Goal: Obtain resource: Obtain resource

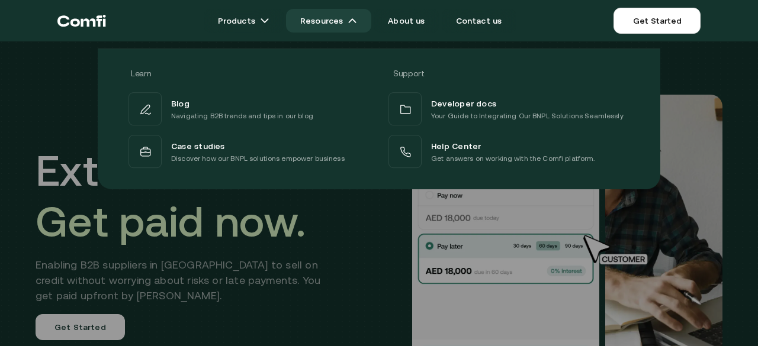
click at [351, 25] on link "Resources" at bounding box center [328, 21] width 85 height 24
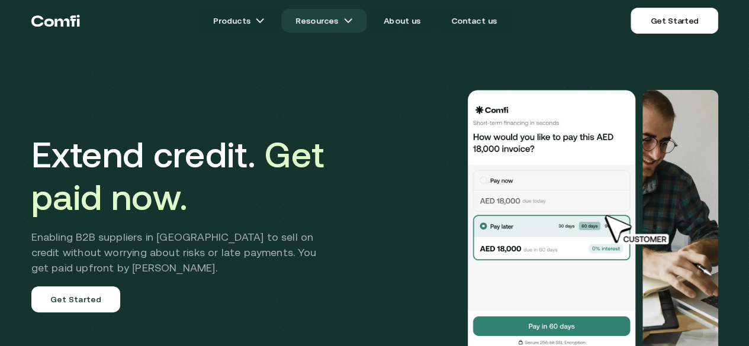
click at [351, 25] on link "Resources" at bounding box center [323, 21] width 85 height 24
click at [353, 15] on link "Resources" at bounding box center [323, 21] width 85 height 24
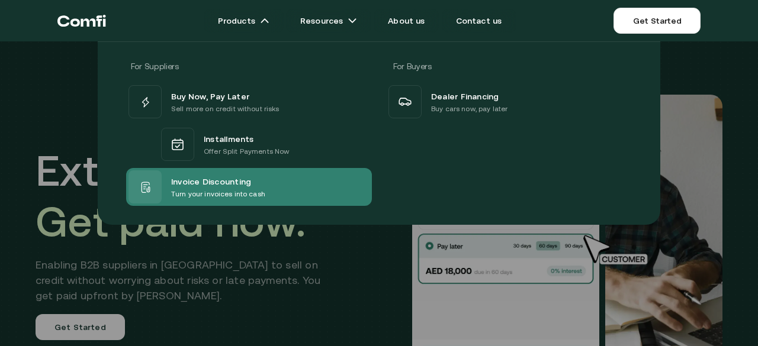
click at [213, 190] on p "Turn your invoices into cash" at bounding box center [218, 194] width 94 height 12
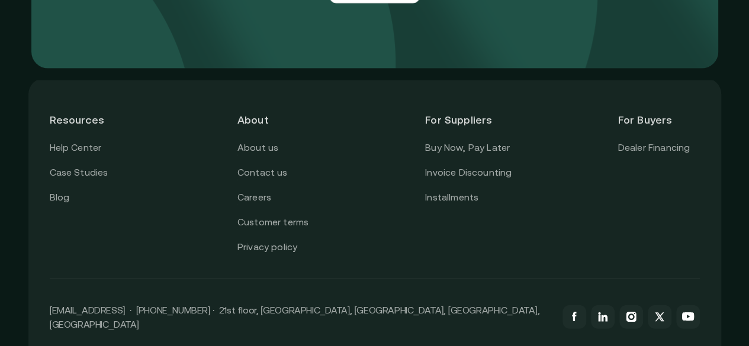
scroll to position [3256, 0]
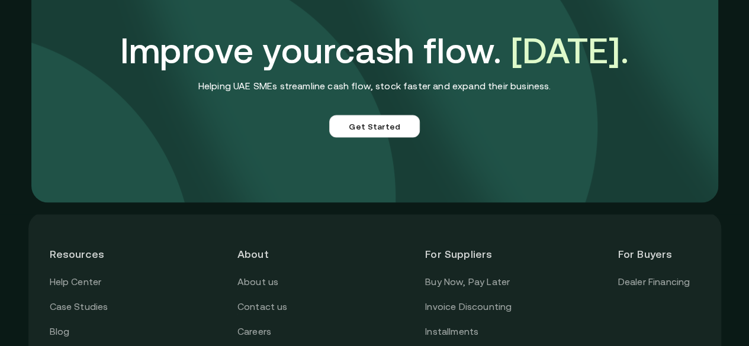
click at [358, 137] on link "Get Started" at bounding box center [374, 126] width 91 height 22
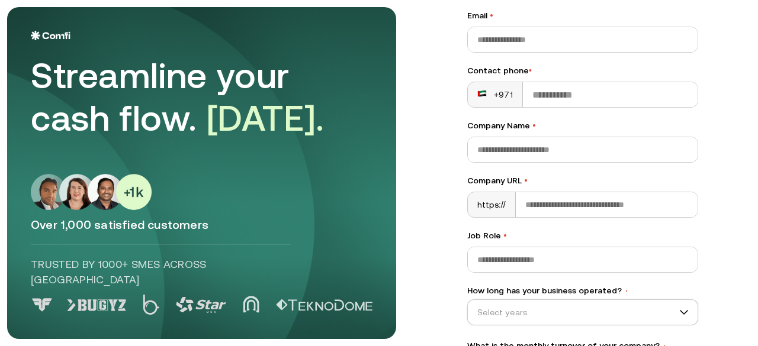
scroll to position [226, 0]
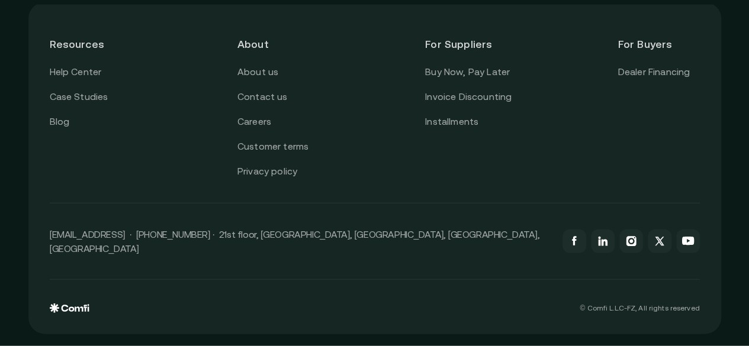
scroll to position [3515, 0]
click at [476, 104] on link "Invoice Discounting" at bounding box center [468, 96] width 86 height 15
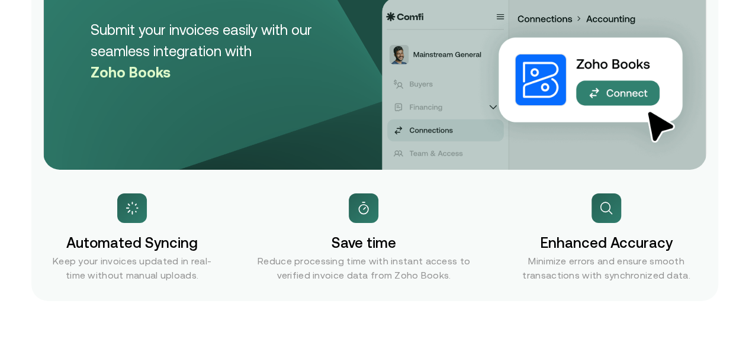
scroll to position [1895, 0]
